Goal: Task Accomplishment & Management: Use online tool/utility

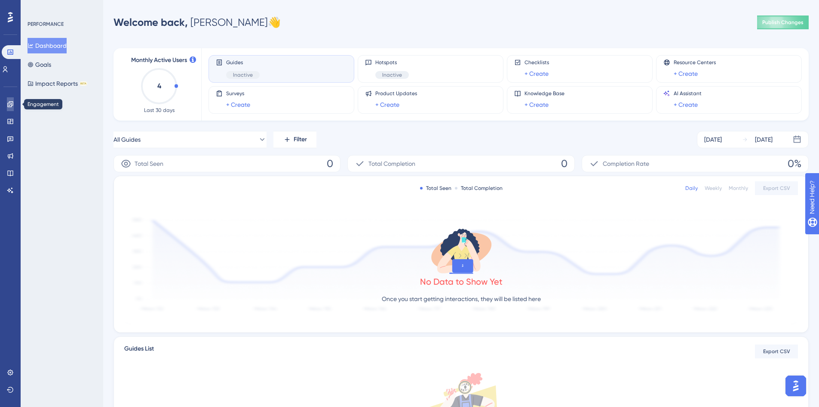
click at [13, 105] on icon at bounding box center [10, 104] width 6 height 6
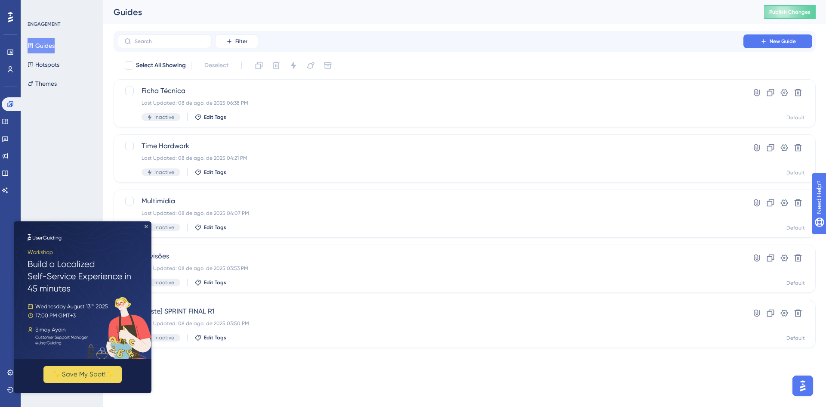
click at [146, 225] on icon "Close Preview" at bounding box center [146, 226] width 3 height 3
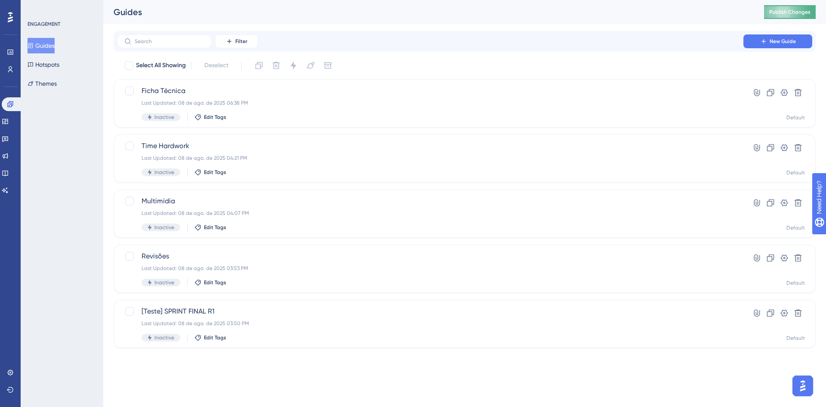
click at [774, 12] on span "Publish Changes" at bounding box center [789, 12] width 41 height 7
click at [249, 315] on span "[Teste] SPRINT FINAL R1" at bounding box center [430, 311] width 577 height 10
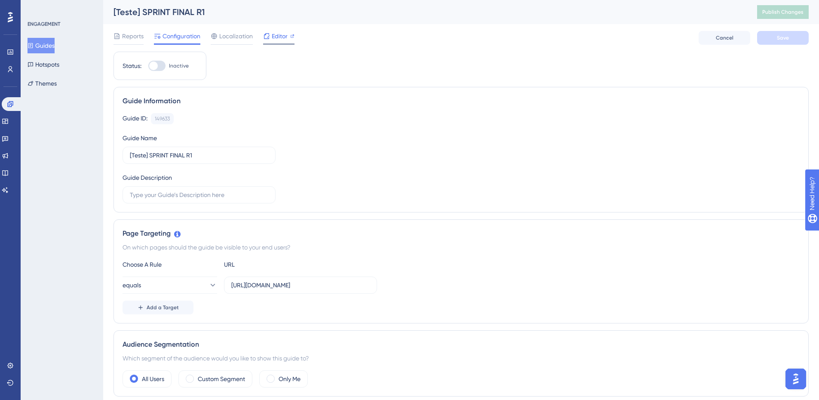
click at [283, 37] on span "Editor" at bounding box center [280, 36] width 16 height 10
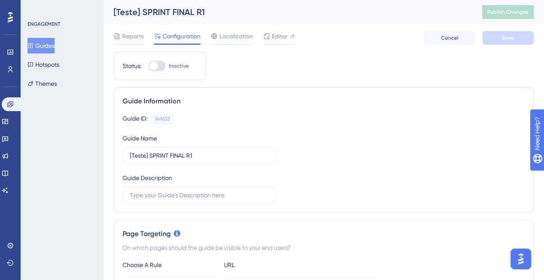
click at [100, 160] on div "ENGAGEMENT Guides Hotspots Themes" at bounding box center [62, 140] width 83 height 280
